Goal: Task Accomplishment & Management: Manage account settings

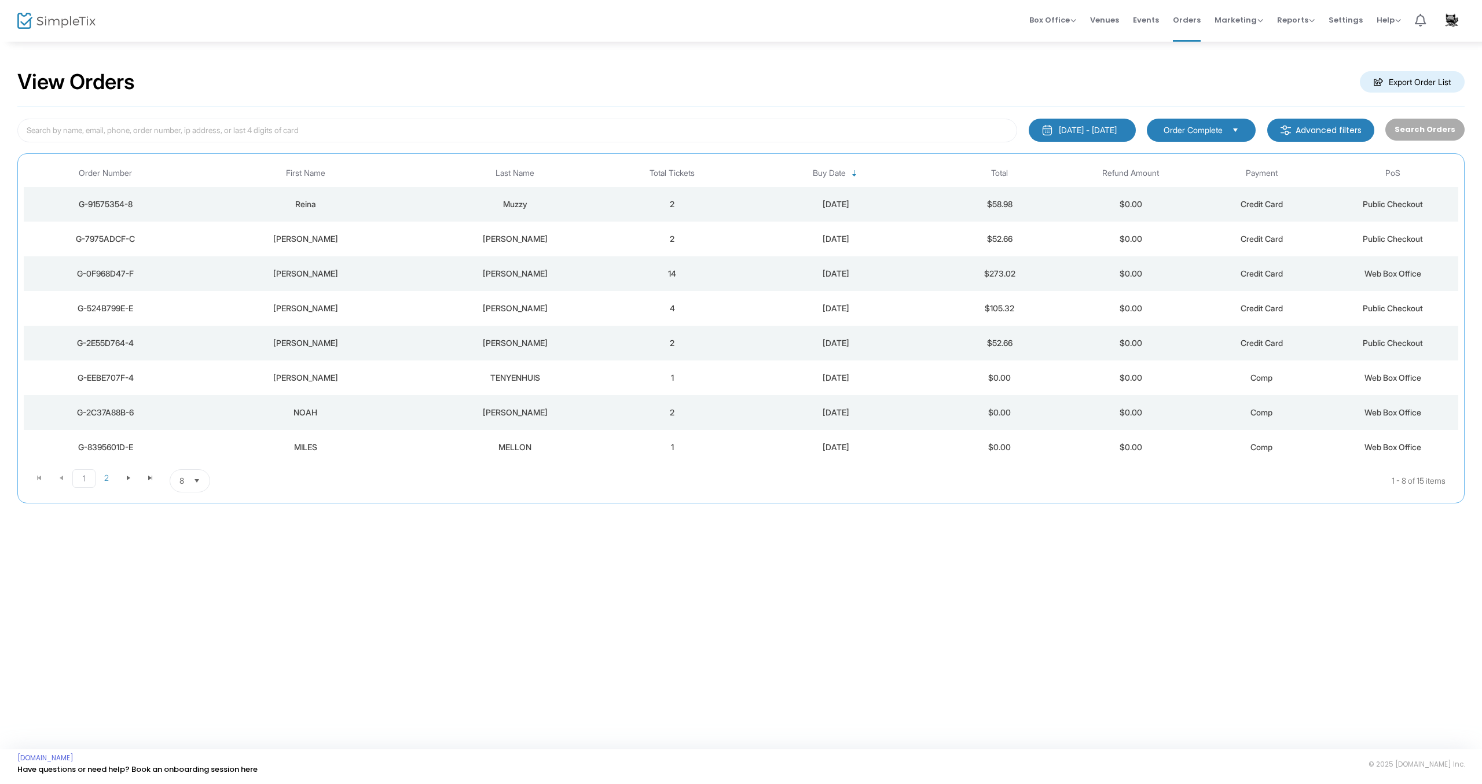
click at [1239, 128] on span "Select" at bounding box center [1235, 129] width 19 height 19
click at [1224, 175] on li "Order Refunded" at bounding box center [1205, 177] width 109 height 23
click at [1431, 134] on button "Search Orders" at bounding box center [1424, 130] width 79 height 22
click at [306, 204] on div "[PERSON_NAME]" at bounding box center [305, 205] width 230 height 12
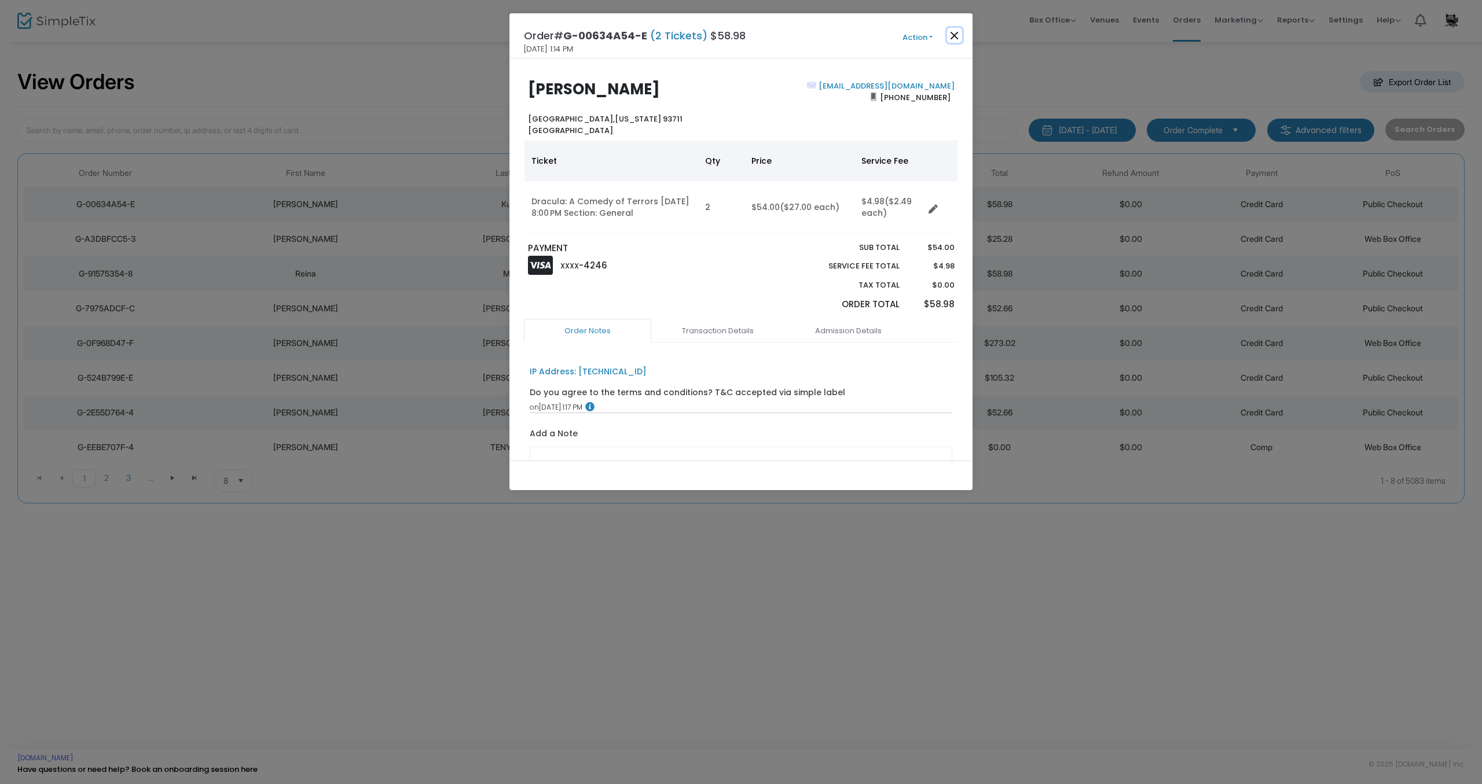
click at [954, 36] on button "Close" at bounding box center [954, 35] width 15 height 15
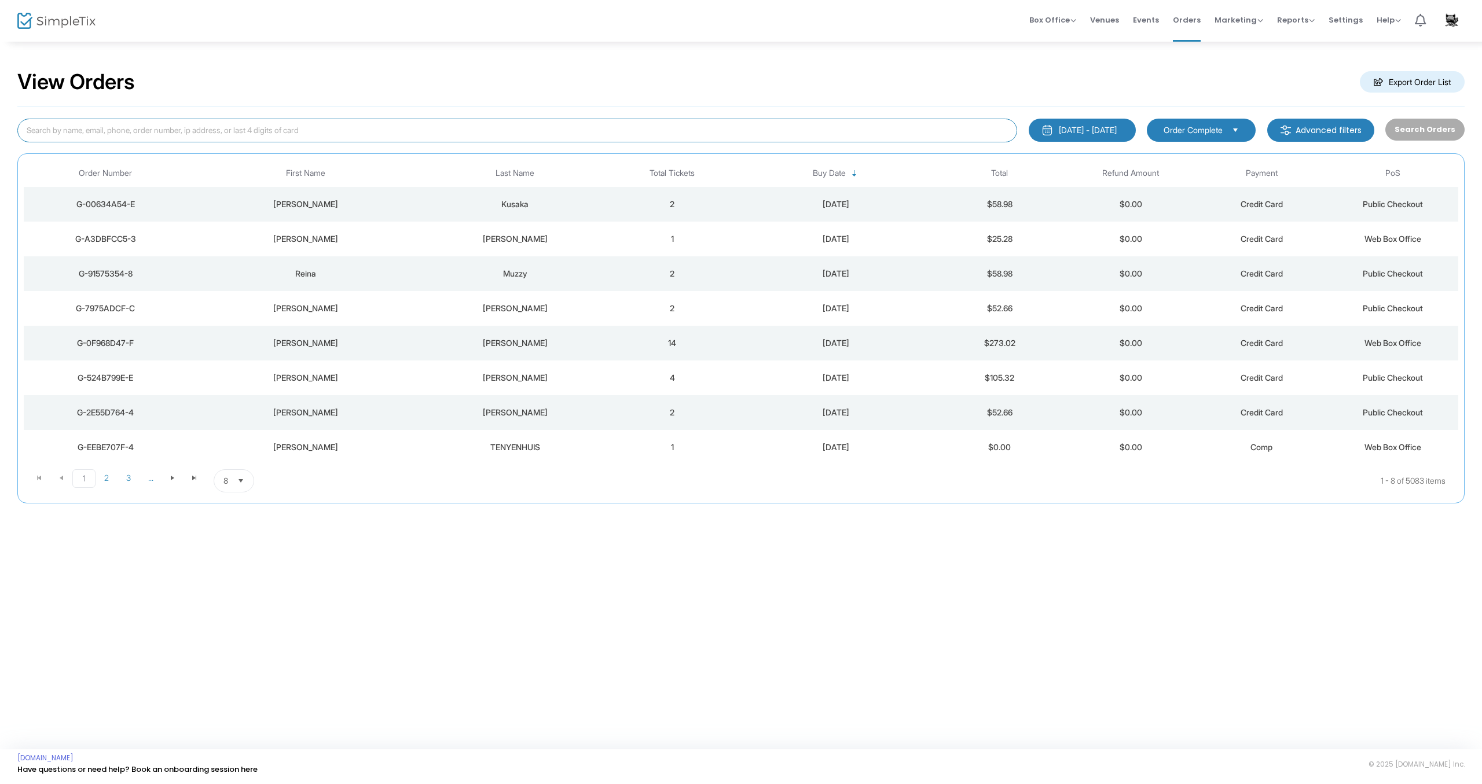
click at [330, 132] on input at bounding box center [517, 131] width 1000 height 24
type input "nancy faria"
click at [1415, 132] on button "Search Orders" at bounding box center [1424, 130] width 79 height 22
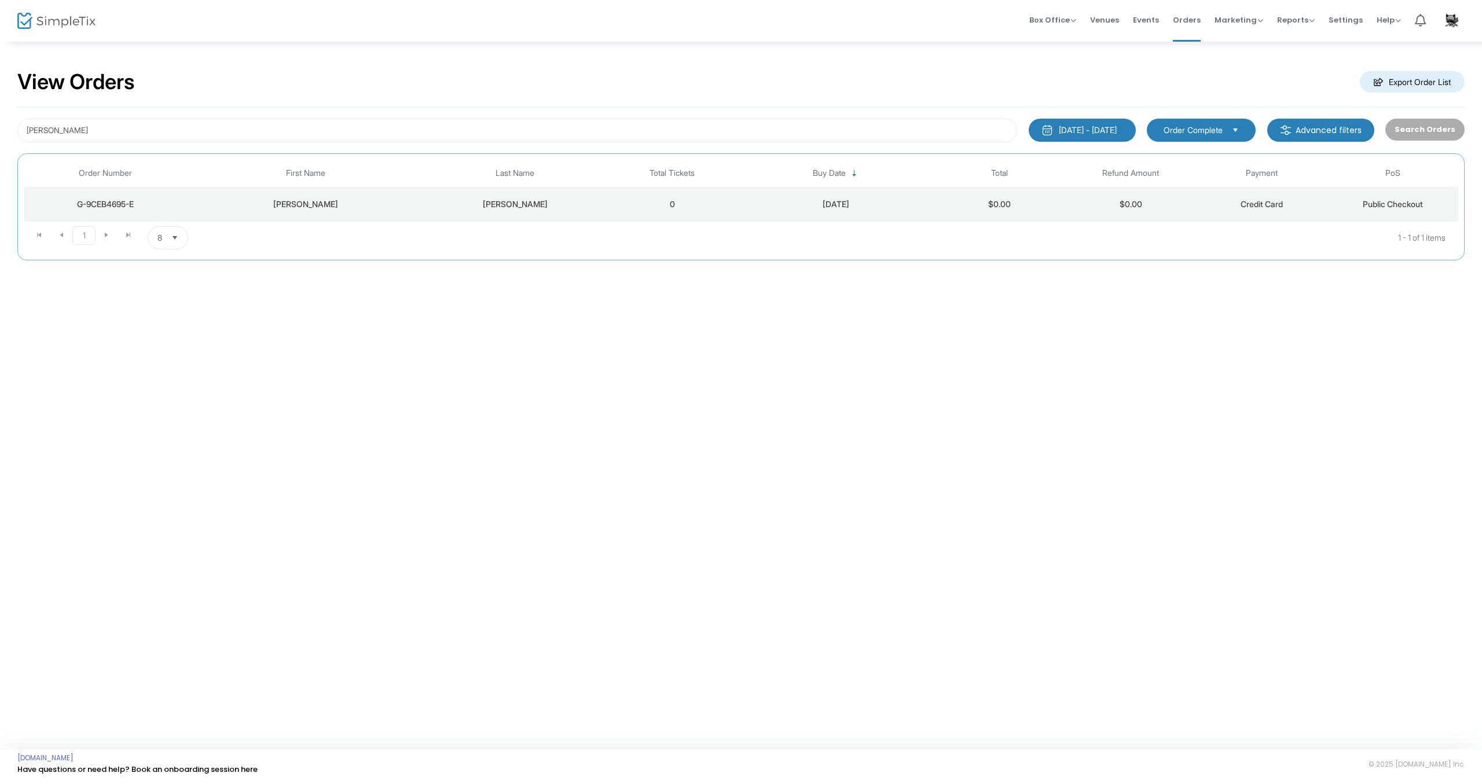
click at [526, 207] on div "Faria" at bounding box center [515, 205] width 178 height 12
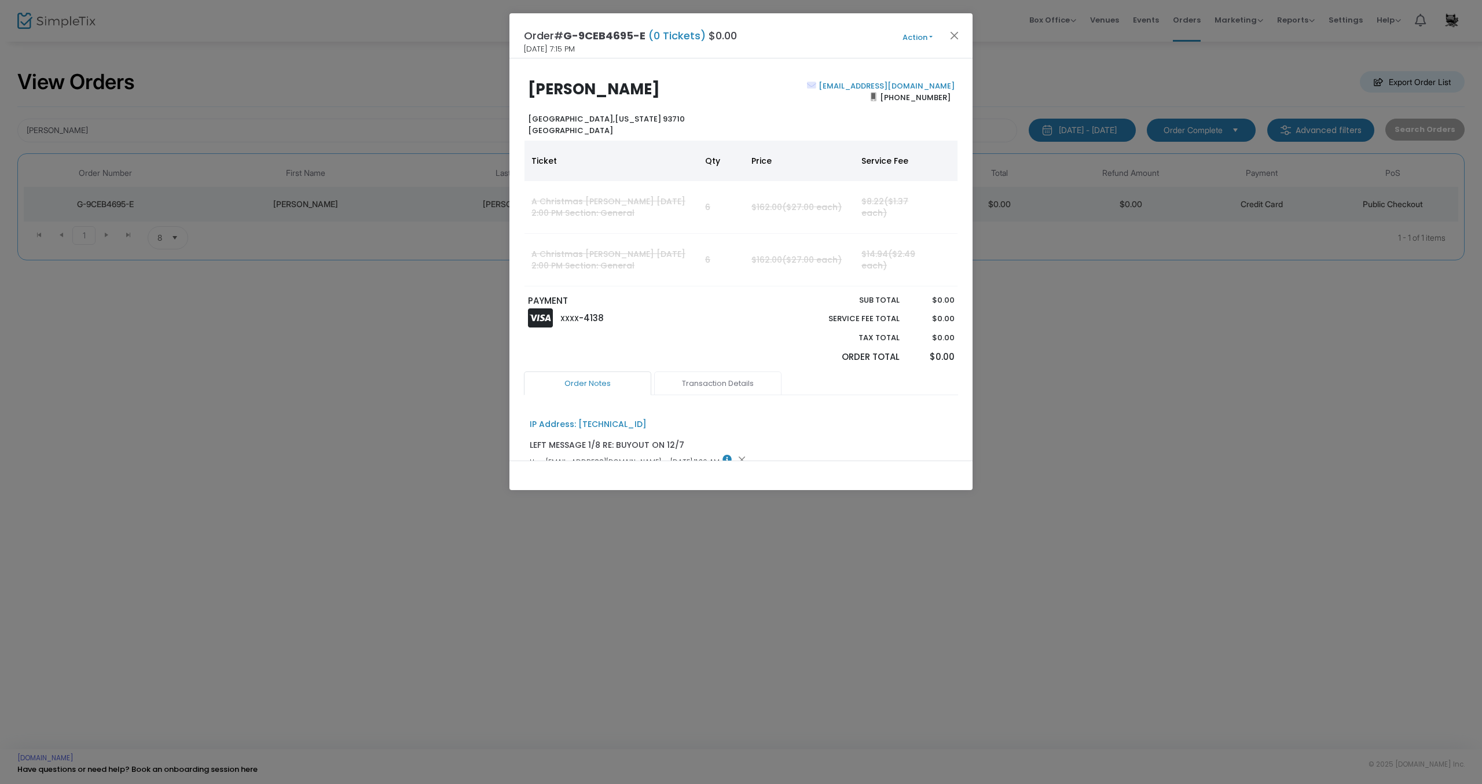
click at [714, 379] on link "Transaction Details" at bounding box center [717, 384] width 127 height 24
click at [923, 36] on button "Action" at bounding box center [917, 37] width 69 height 13
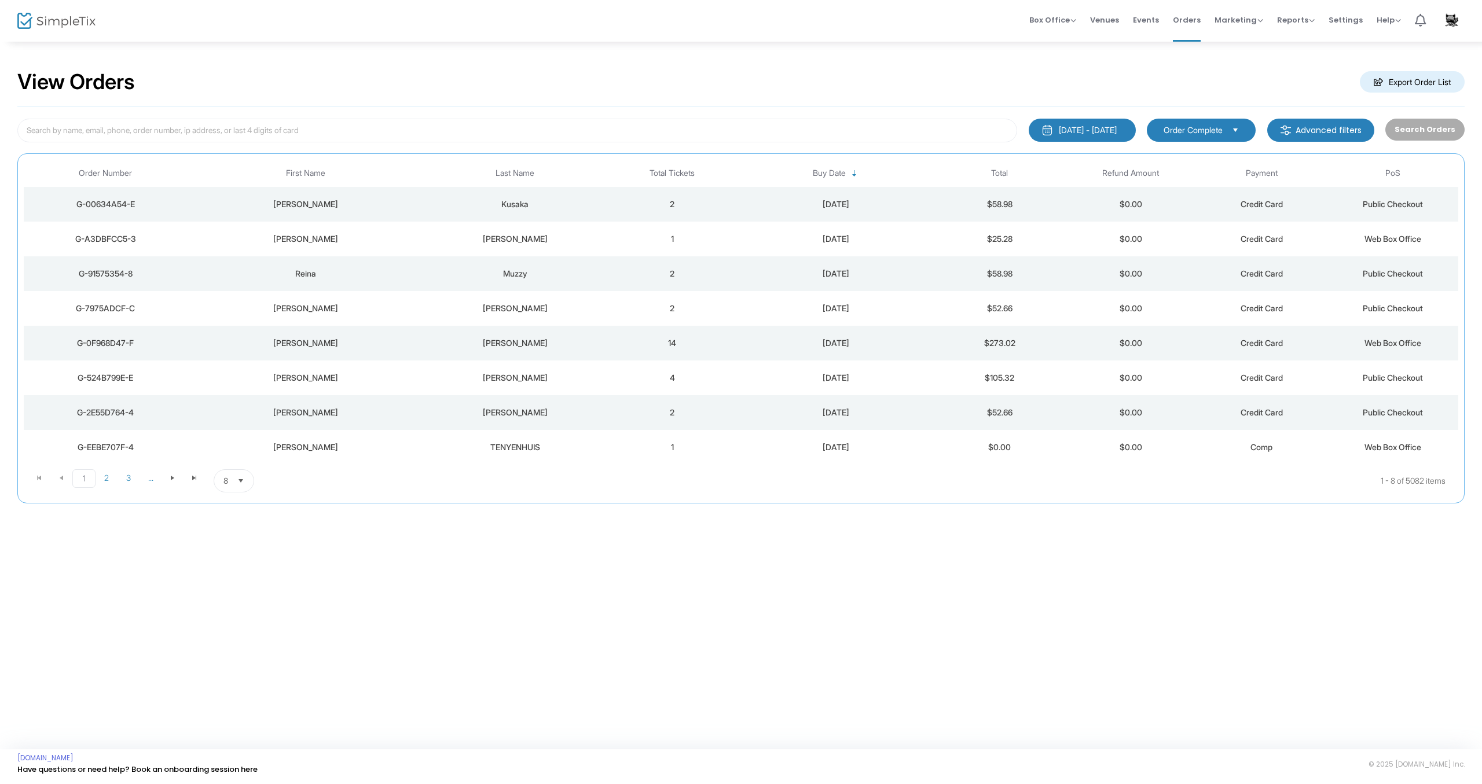
click at [1148, 19] on span "Events" at bounding box center [1146, 20] width 26 height 30
